Goal: Task Accomplishment & Management: Use online tool/utility

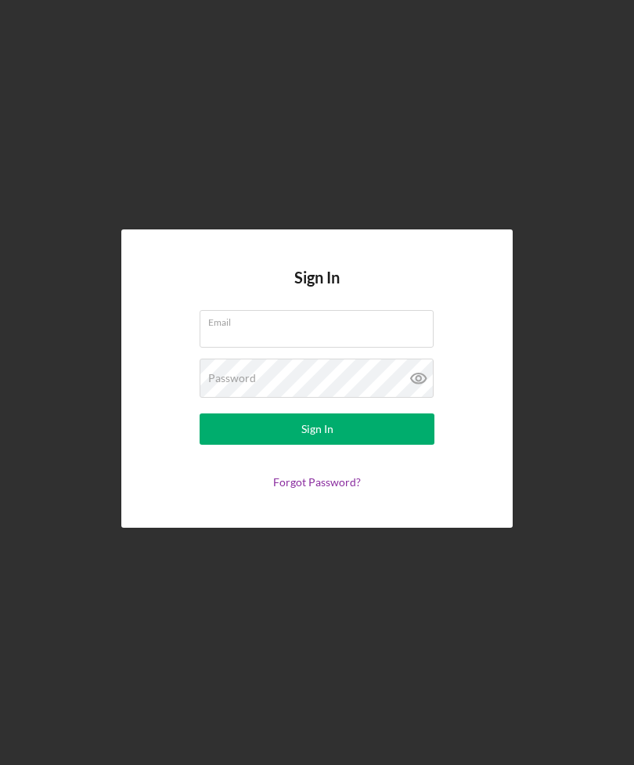
click at [290, 344] on div "Email" at bounding box center [317, 329] width 235 height 39
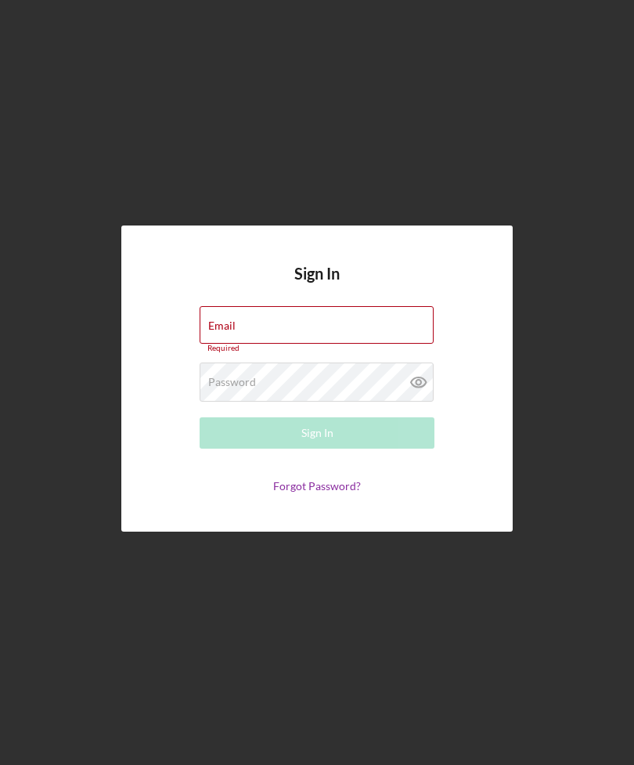
click at [298, 344] on input "Email" at bounding box center [317, 325] width 234 height 38
type input "[EMAIL_ADDRESS][DOMAIN_NAME]"
click at [317, 448] on button "Sign In" at bounding box center [317, 432] width 235 height 31
